Goal: Task Accomplishment & Management: Manage account settings

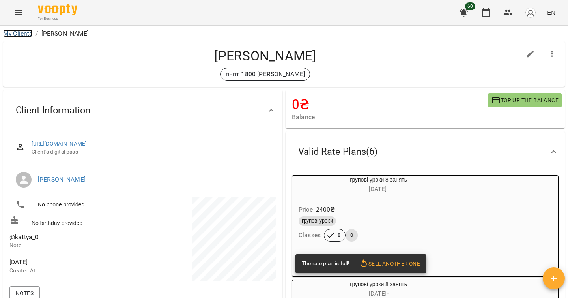
click at [17, 31] on link "My Clients" at bounding box center [17, 34] width 29 height 8
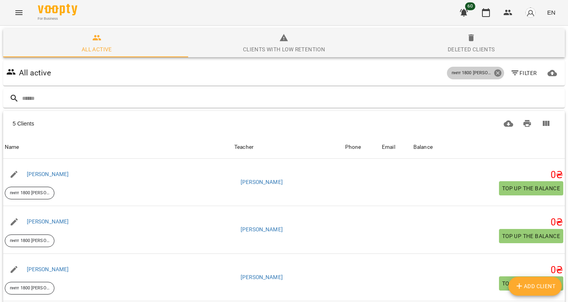
click at [494, 73] on icon at bounding box center [497, 72] width 7 height 7
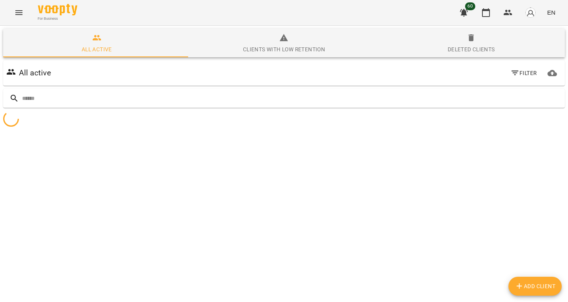
click at [511, 69] on icon "button" at bounding box center [515, 72] width 9 height 9
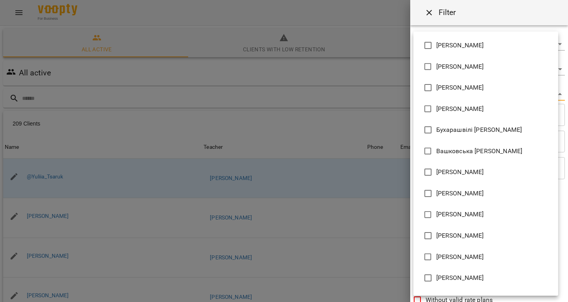
click at [454, 91] on body "For Business 60 EN All active Clients with low retention Deleted clients All ac…" at bounding box center [284, 206] width 568 height 413
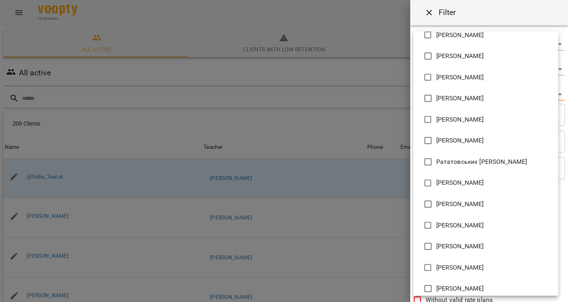
scroll to position [369, 0]
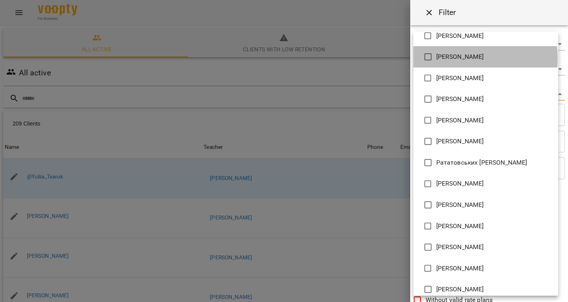
click at [449, 58] on span "[PERSON_NAME]" at bounding box center [461, 56] width 48 height 9
type input "**********"
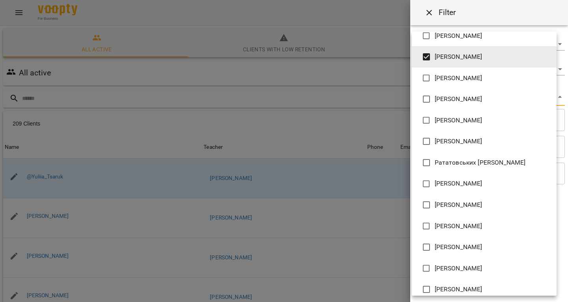
click at [311, 90] on div at bounding box center [284, 151] width 568 height 302
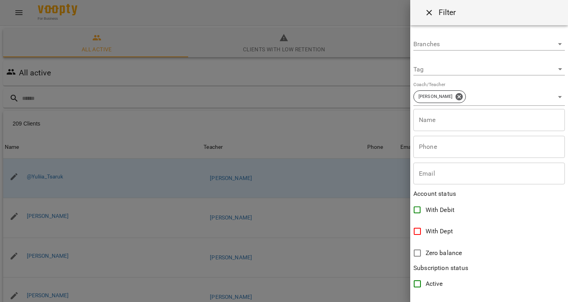
click at [311, 90] on div "[PERSON_NAME] [PERSON_NAME] [PERSON_NAME] [PERSON_NAME] Бухарашвілі [PERSON_NAM…" at bounding box center [284, 151] width 568 height 302
click at [266, 96] on div at bounding box center [284, 151] width 568 height 302
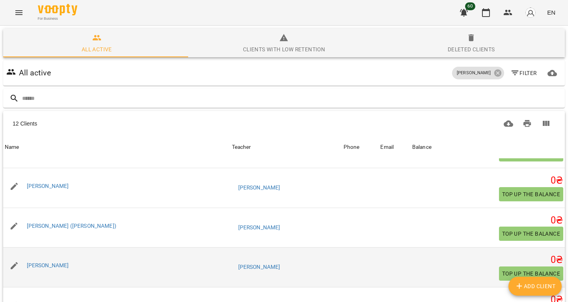
scroll to position [110, 0]
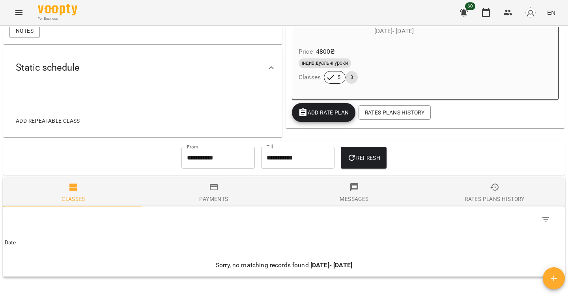
scroll to position [325, 0]
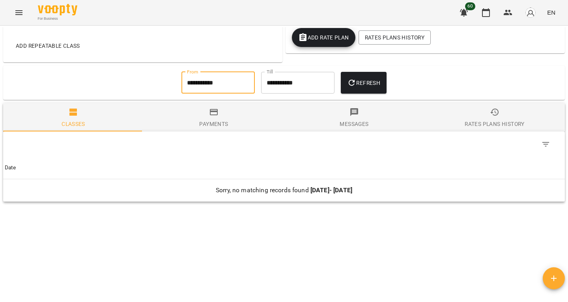
click at [203, 81] on input "**********" at bounding box center [218, 83] width 73 height 22
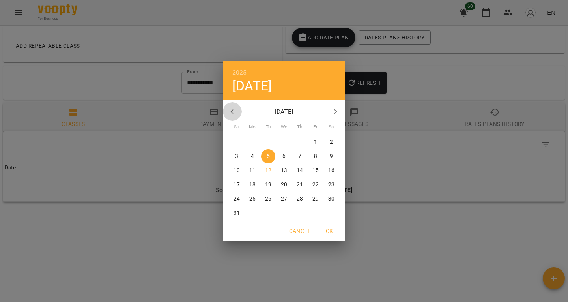
click at [235, 112] on icon "button" at bounding box center [232, 111] width 9 height 9
click at [268, 145] on p "3" at bounding box center [268, 142] width 3 height 8
type input "**********"
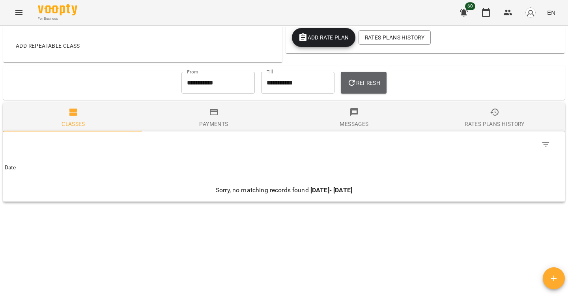
click at [360, 80] on span "Refresh" at bounding box center [363, 82] width 33 height 9
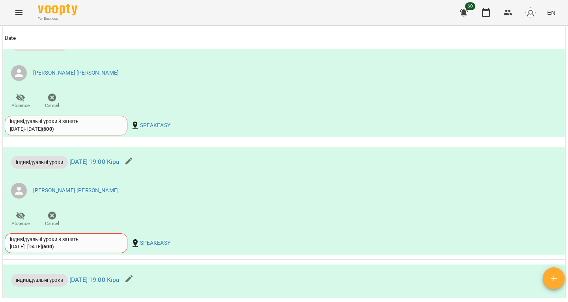
scroll to position [1835, 0]
